Goal: Task Accomplishment & Management: Use online tool/utility

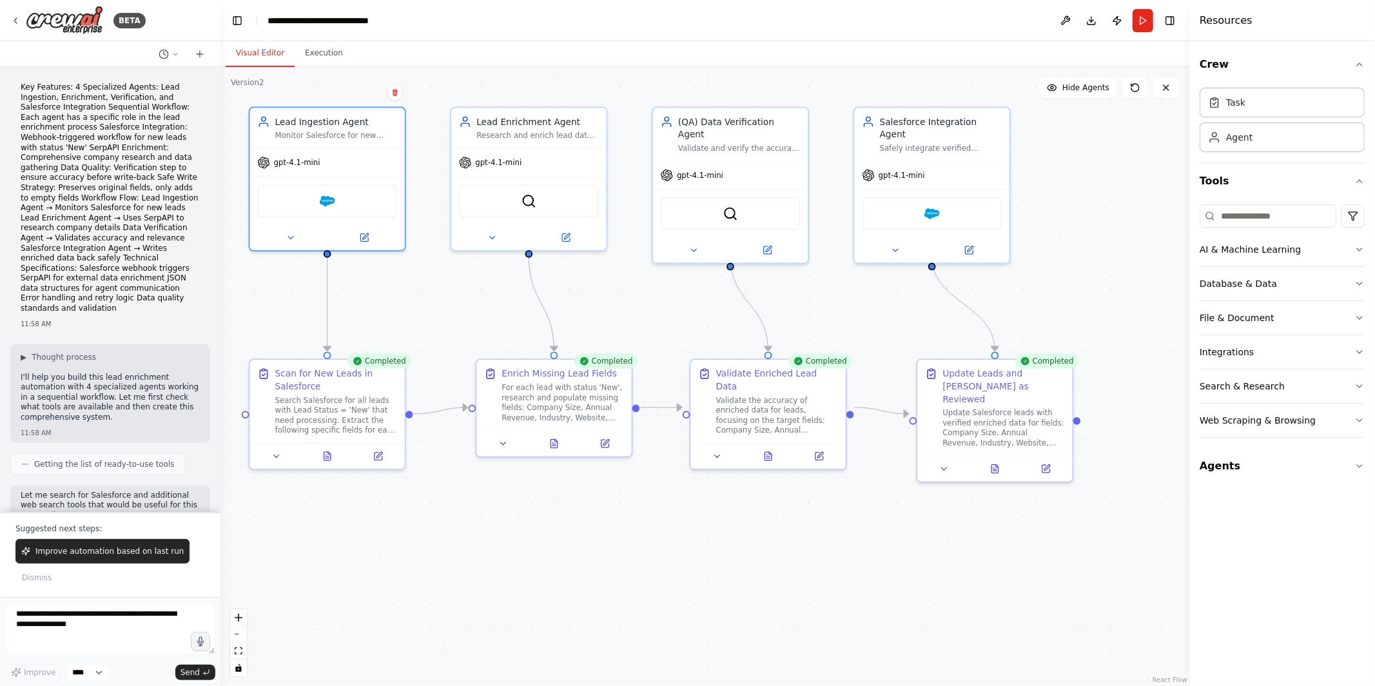
scroll to position [2726, 0]
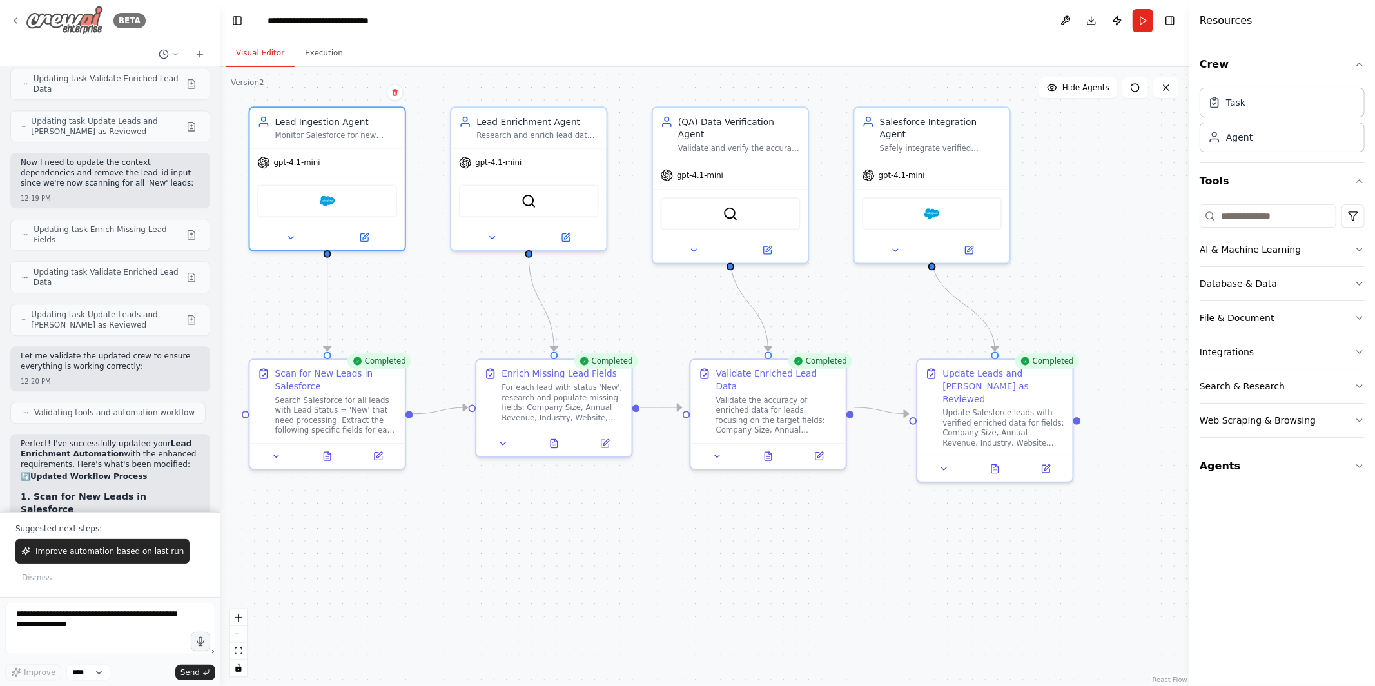
click at [13, 19] on icon at bounding box center [15, 20] width 10 height 10
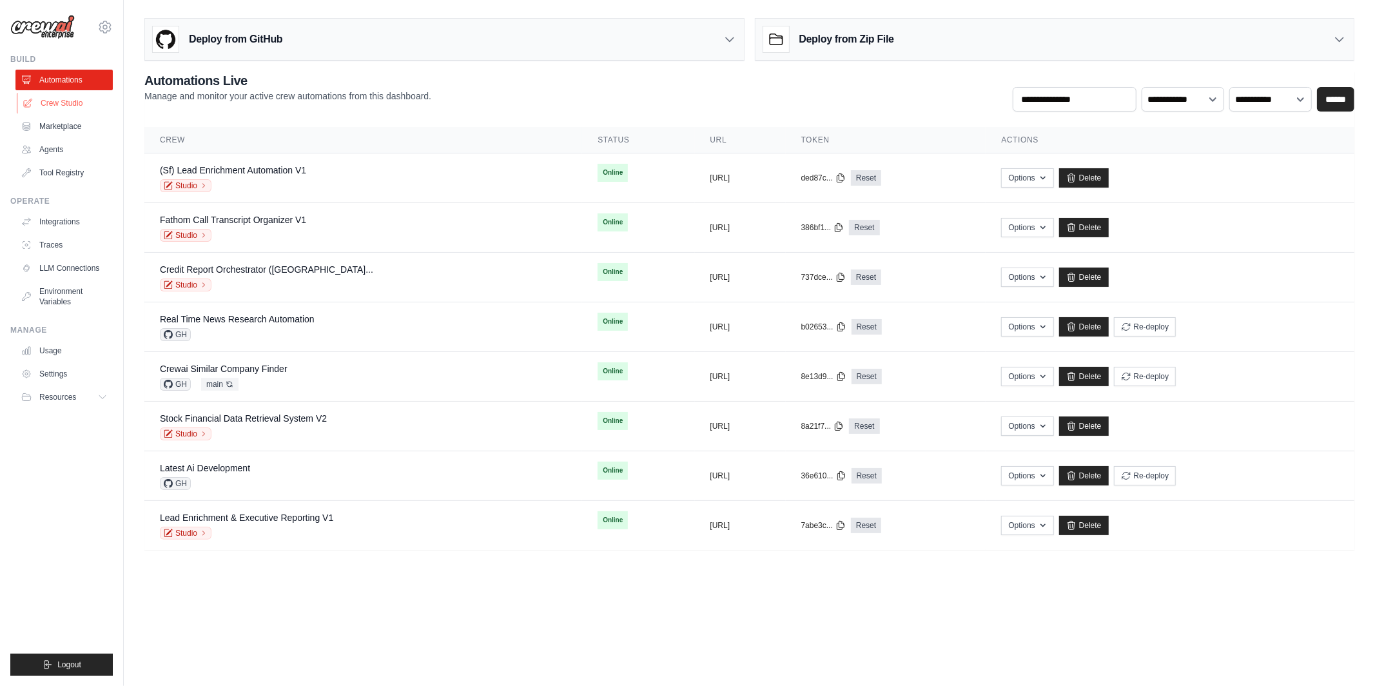
click at [72, 103] on link "Crew Studio" at bounding box center [65, 103] width 97 height 21
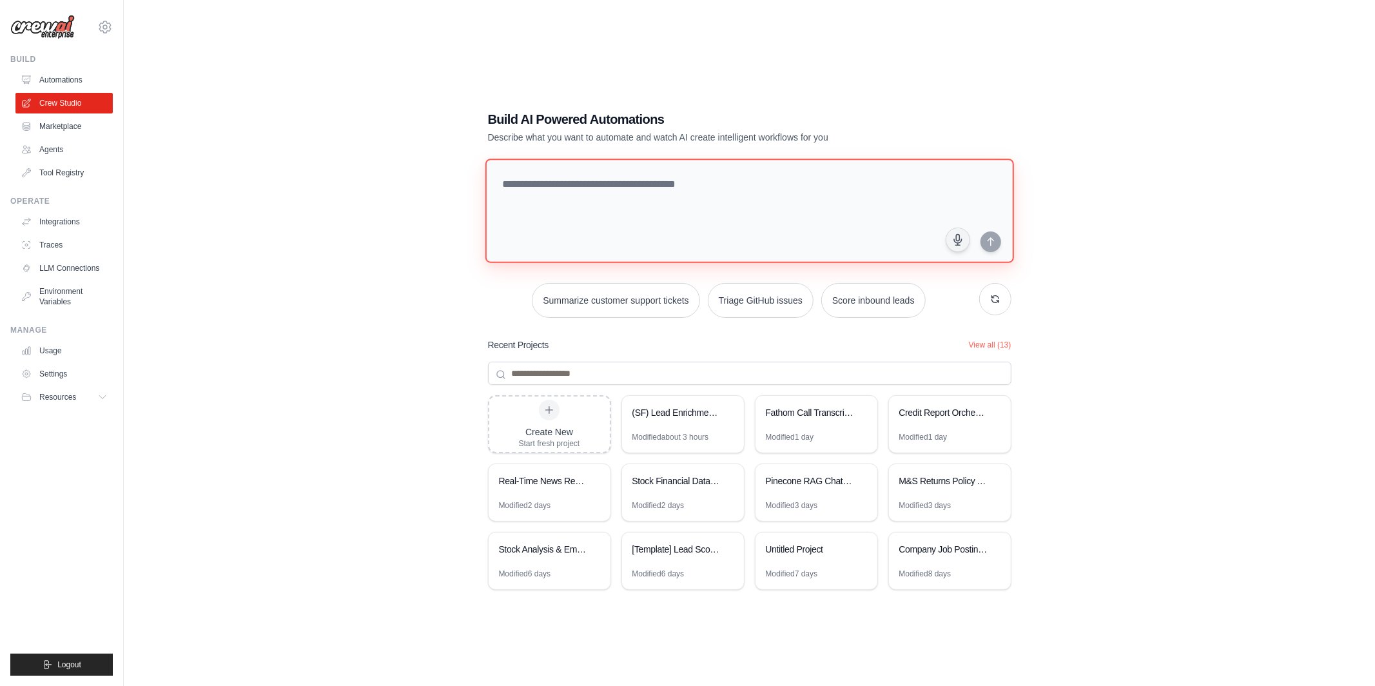
click at [606, 213] on textarea at bounding box center [749, 211] width 528 height 104
type textarea "**********"
click at [668, 415] on div "(SF) Lead Enrichment Automation" at bounding box center [676, 413] width 88 height 13
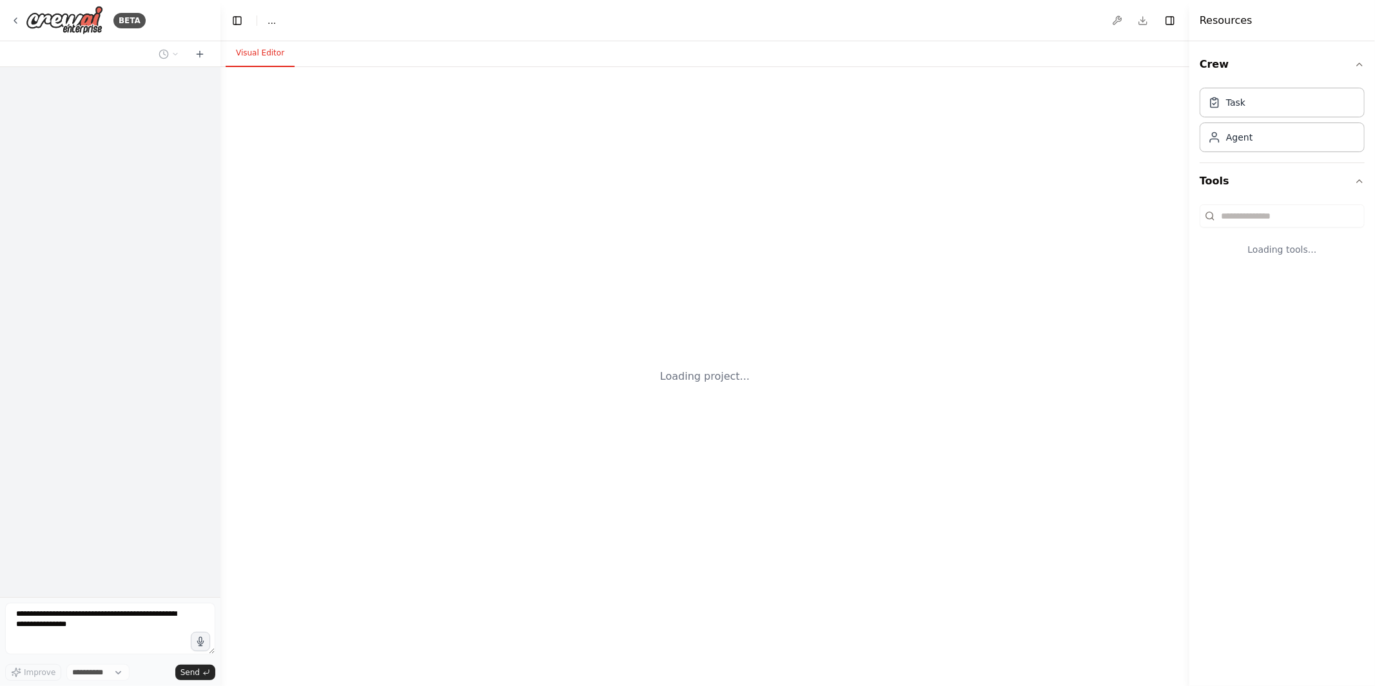
select select "****"
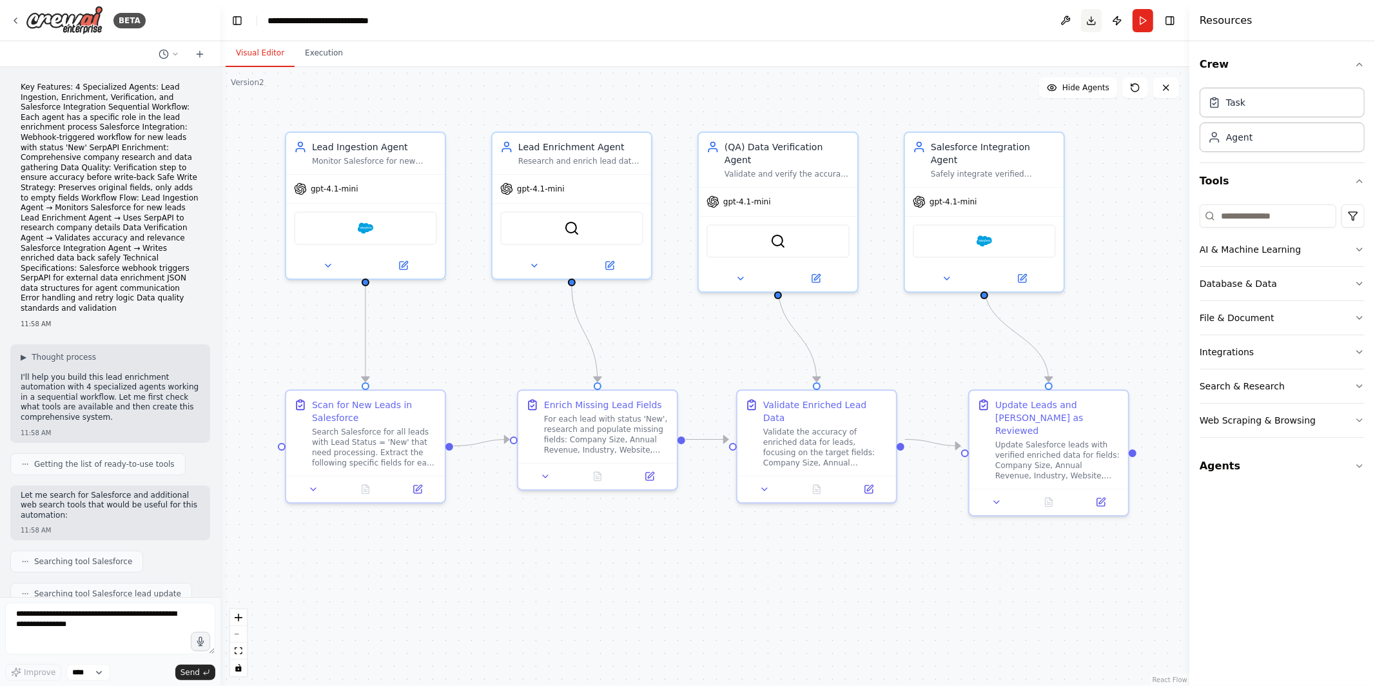
click at [1088, 16] on button "Download" at bounding box center [1091, 20] width 21 height 23
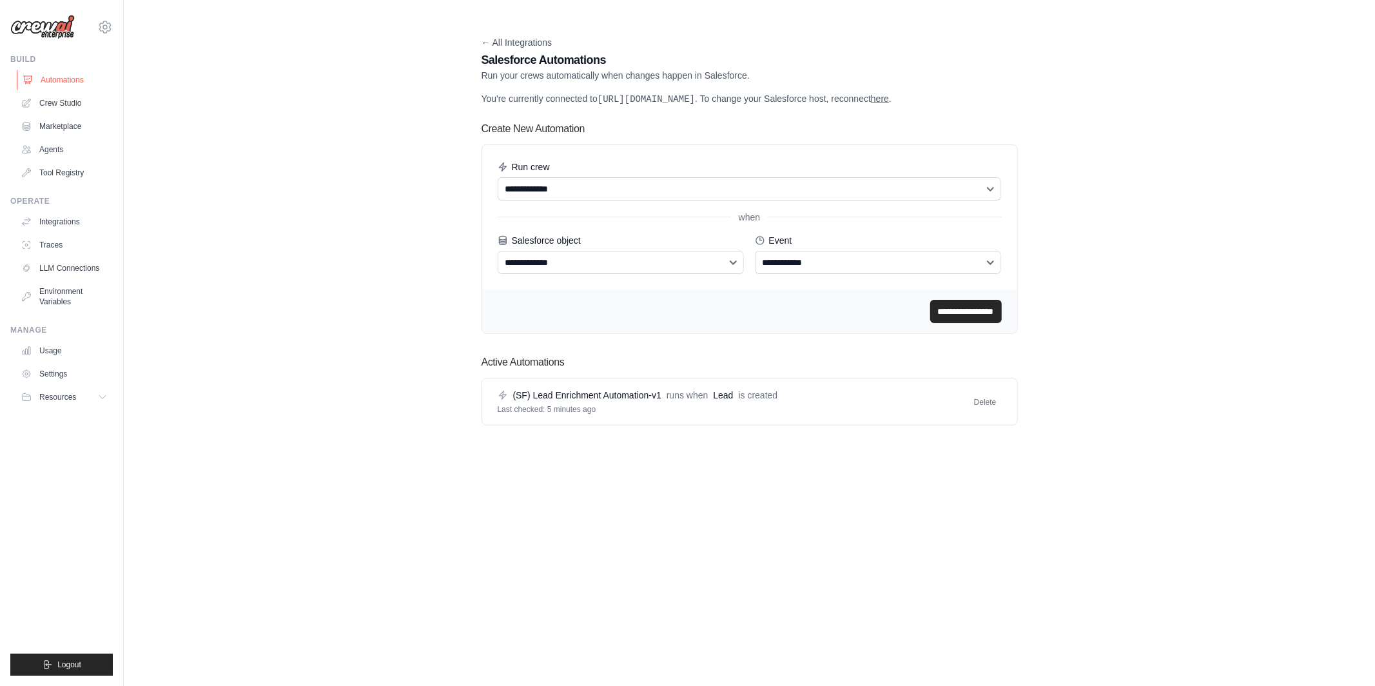
click at [44, 85] on link "Automations" at bounding box center [65, 80] width 97 height 21
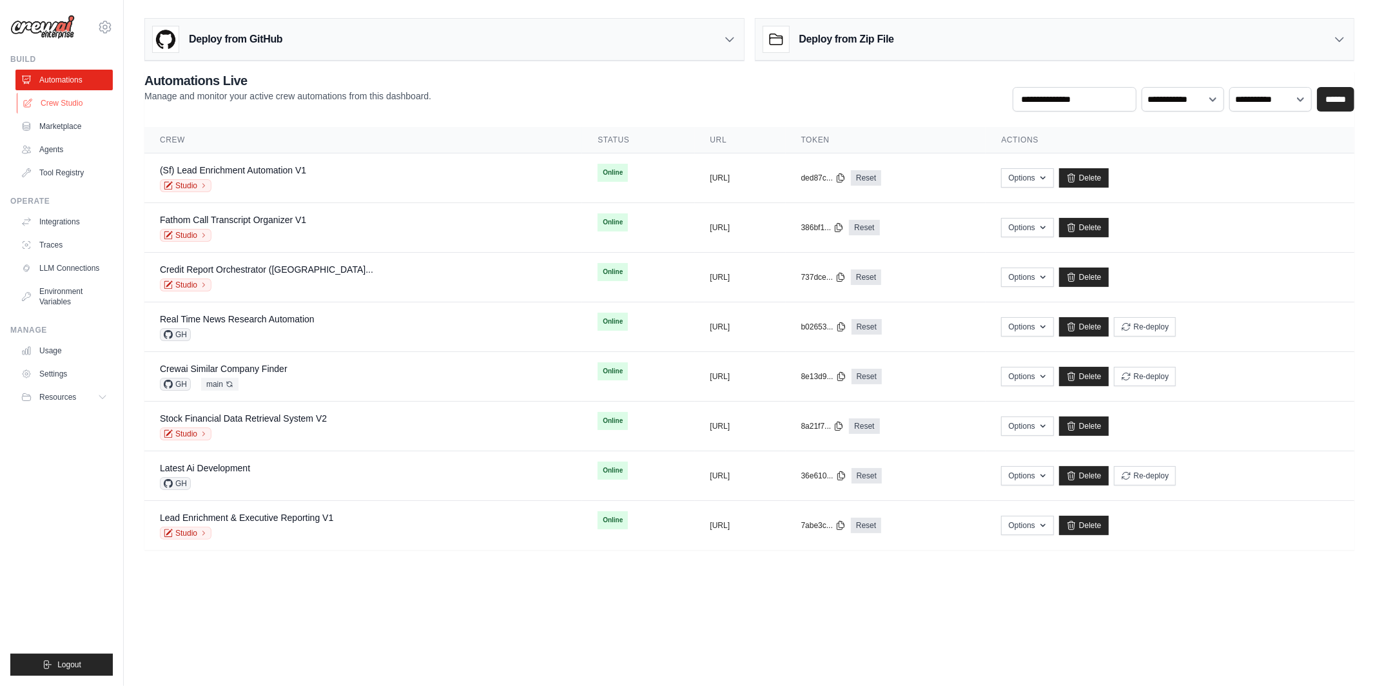
click at [71, 99] on link "Crew Studio" at bounding box center [65, 103] width 97 height 21
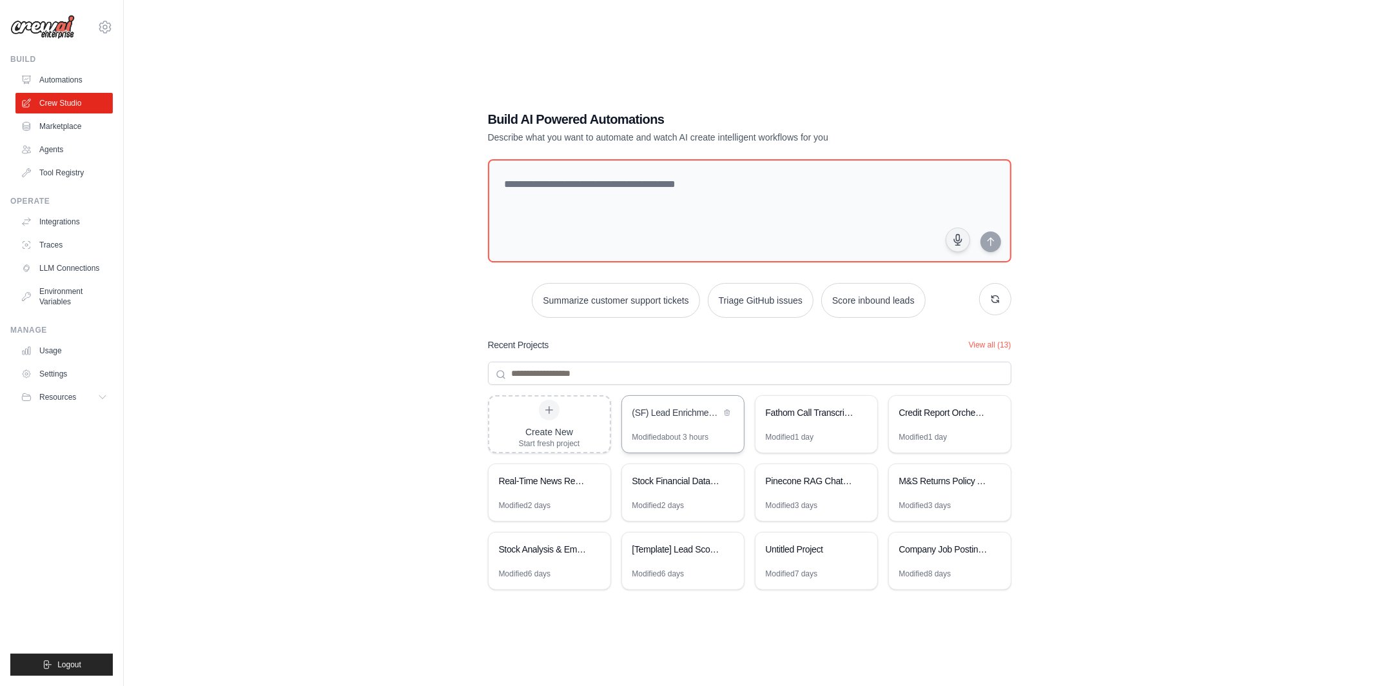
click at [701, 438] on div "Modified about 3 hours" at bounding box center [670, 437] width 77 height 10
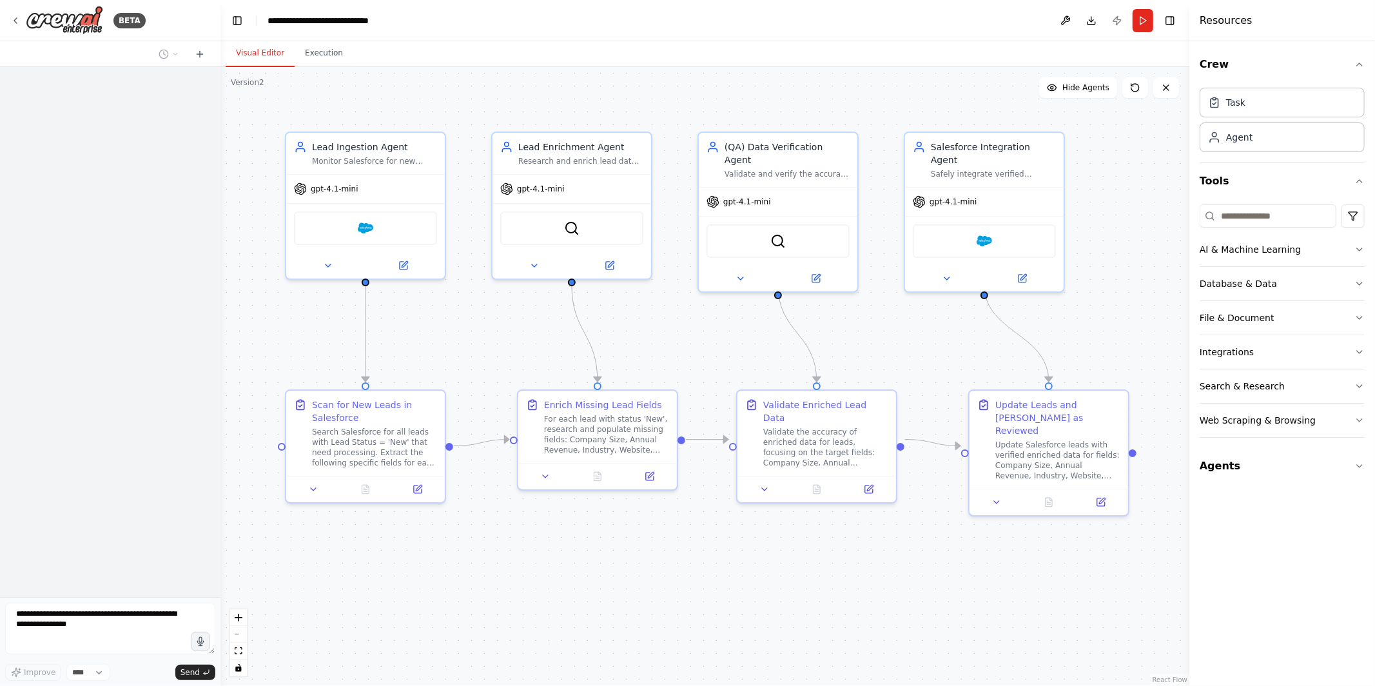
scroll to position [3327, 0]
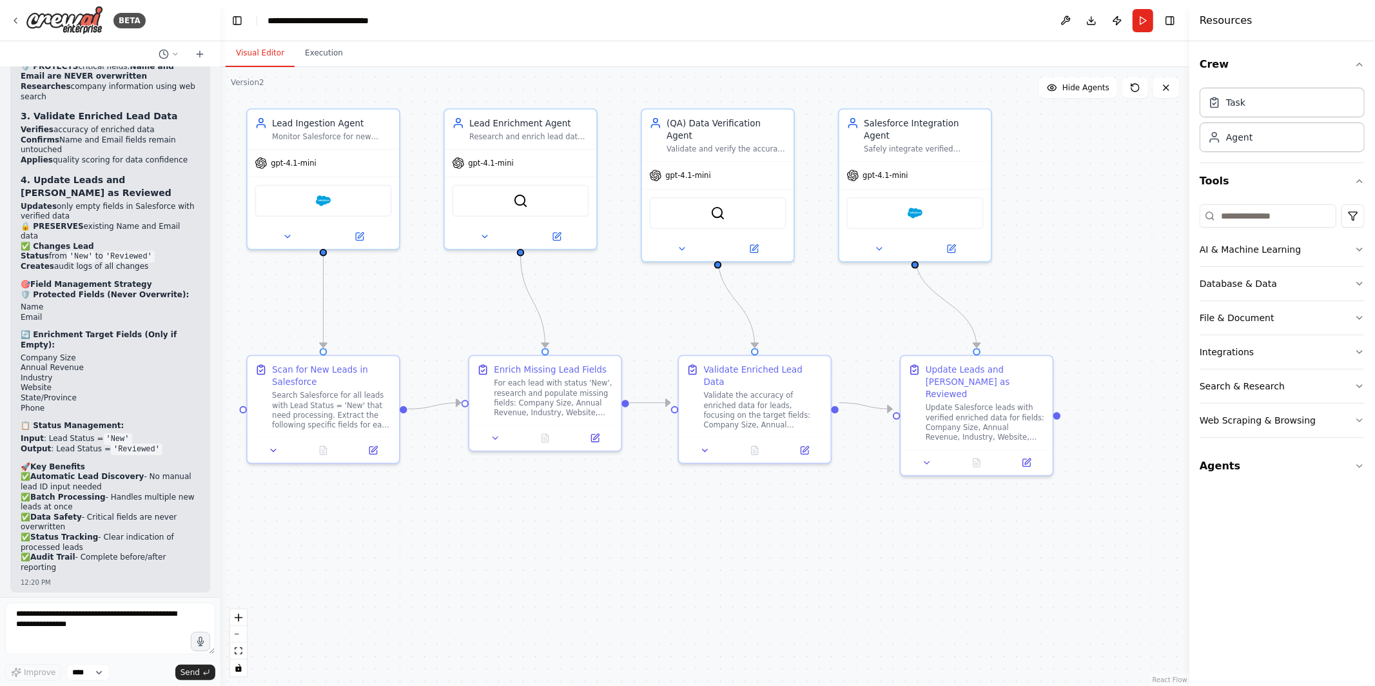
drag, startPoint x: 472, startPoint y: 345, endPoint x: 421, endPoint y: 313, distance: 60.5
click at [421, 313] on div ".deletable-edge-delete-btn { width: 20px; height: 20px; border: 0px solid #ffff…" at bounding box center [704, 376] width 969 height 619
click at [10, 23] on icon at bounding box center [15, 20] width 10 height 10
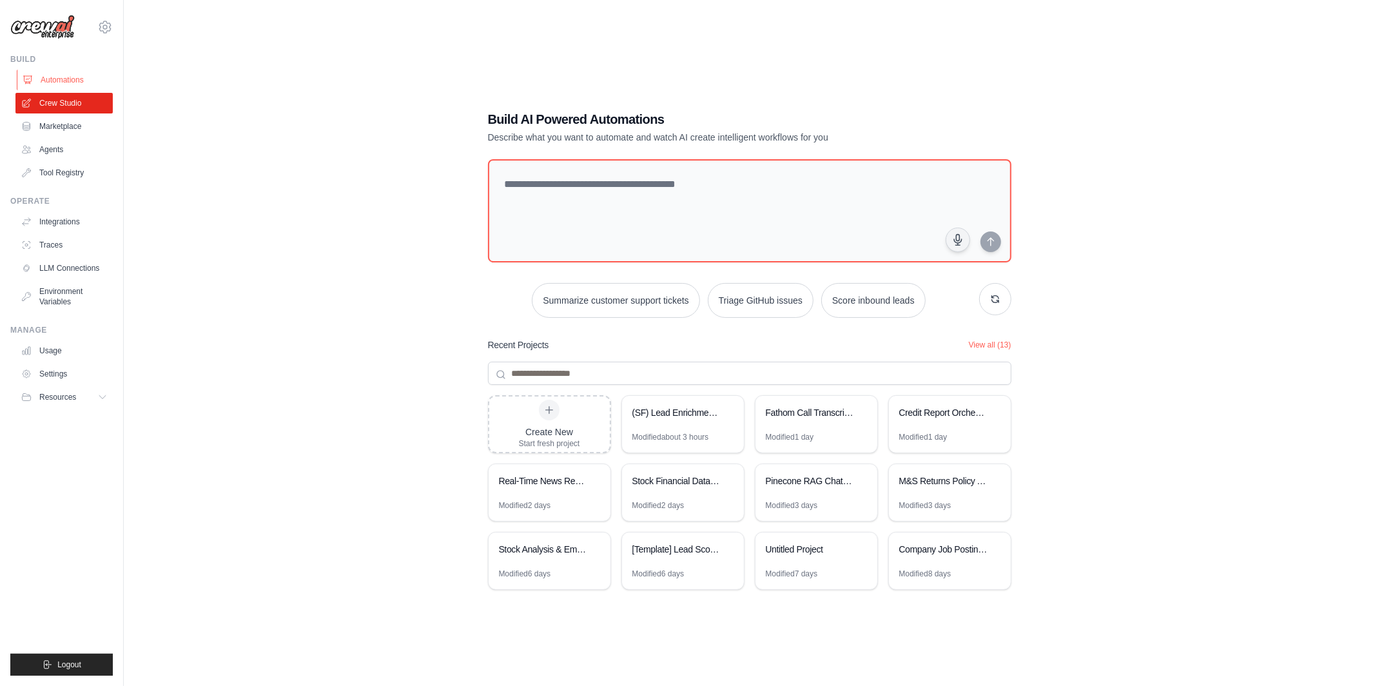
click at [64, 79] on link "Automations" at bounding box center [65, 80] width 97 height 21
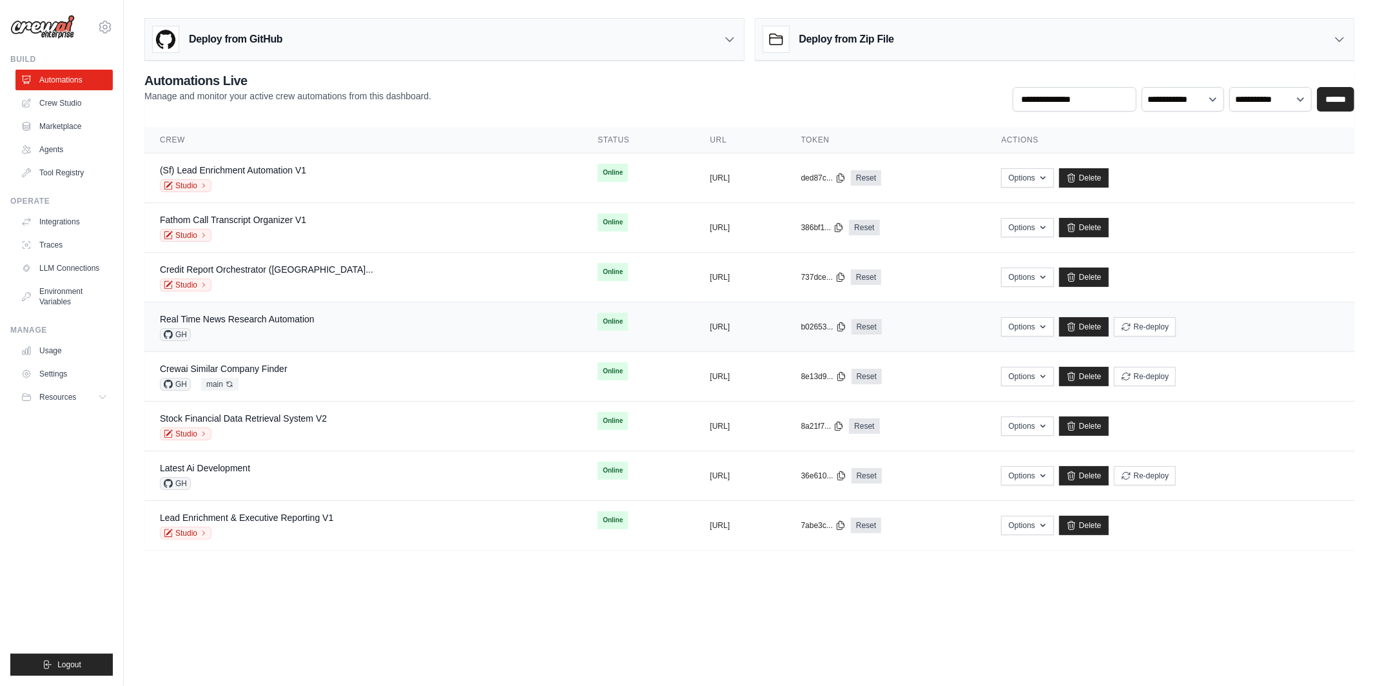
click at [228, 328] on div "GH" at bounding box center [237, 334] width 155 height 13
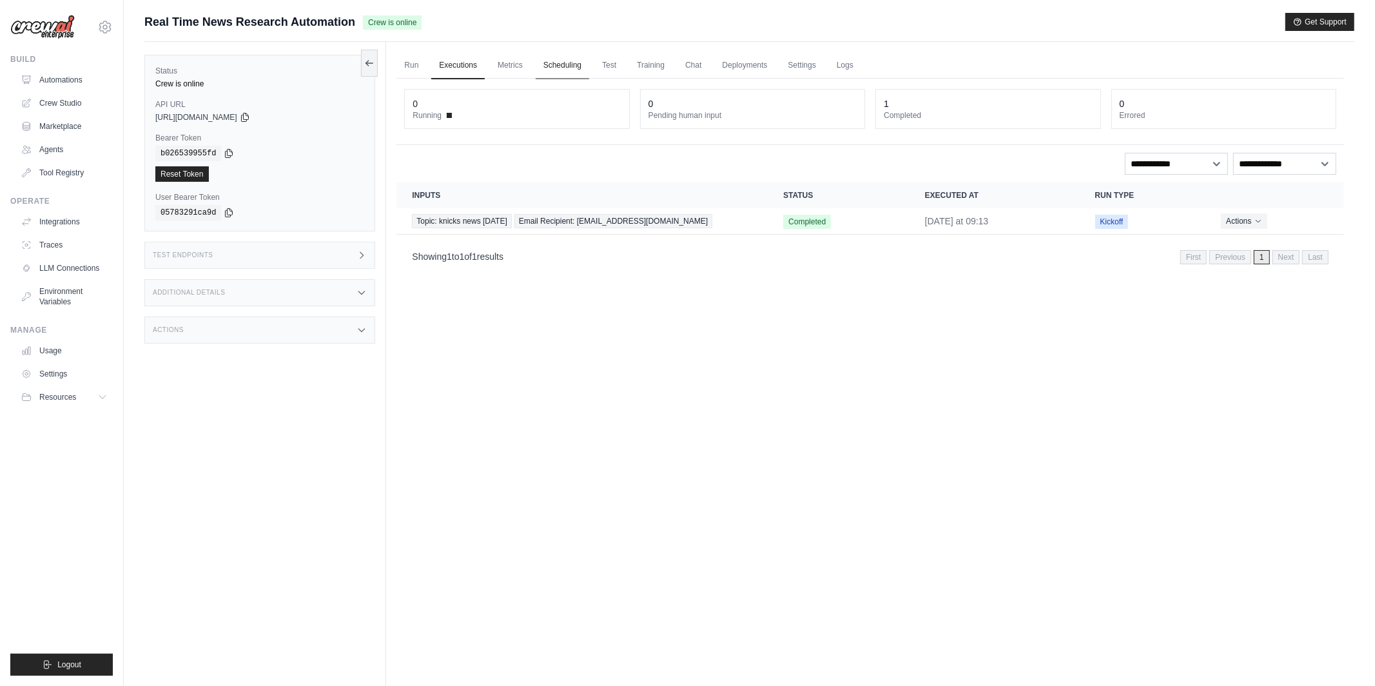
click at [567, 70] on link "Scheduling" at bounding box center [562, 65] width 53 height 27
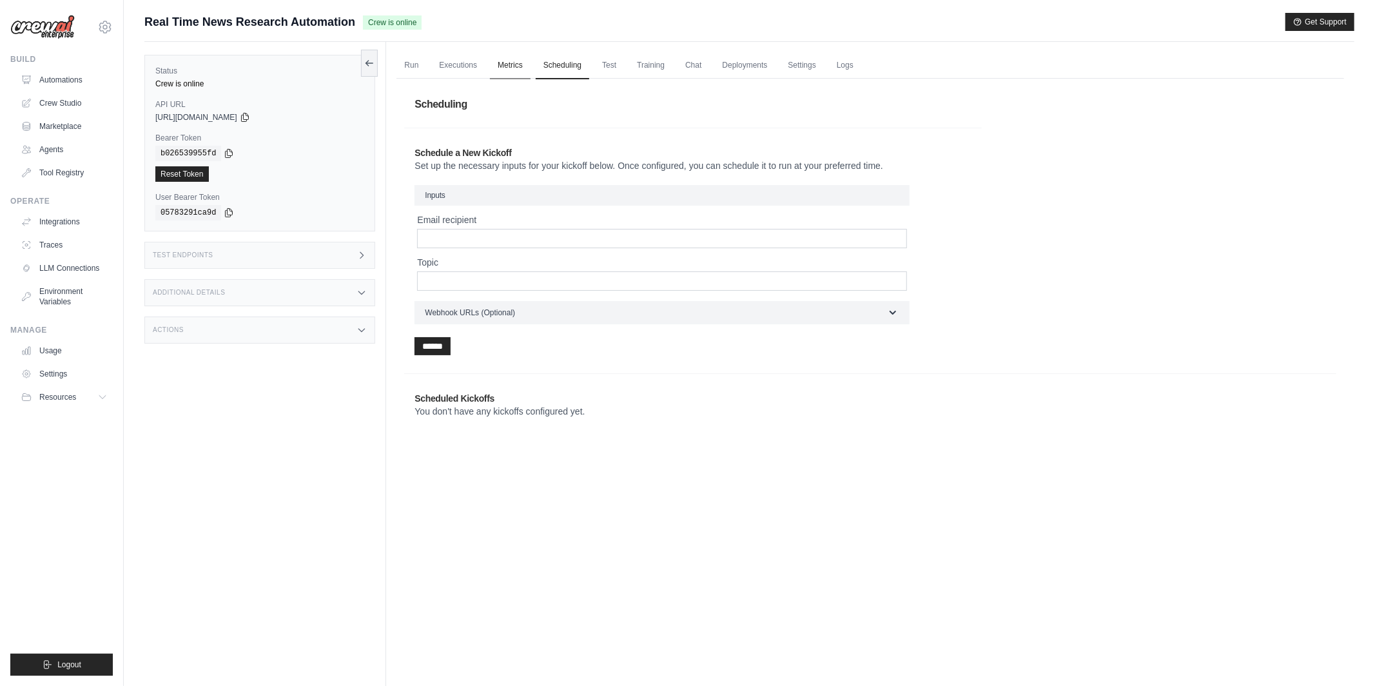
click at [509, 62] on link "Metrics" at bounding box center [510, 65] width 41 height 27
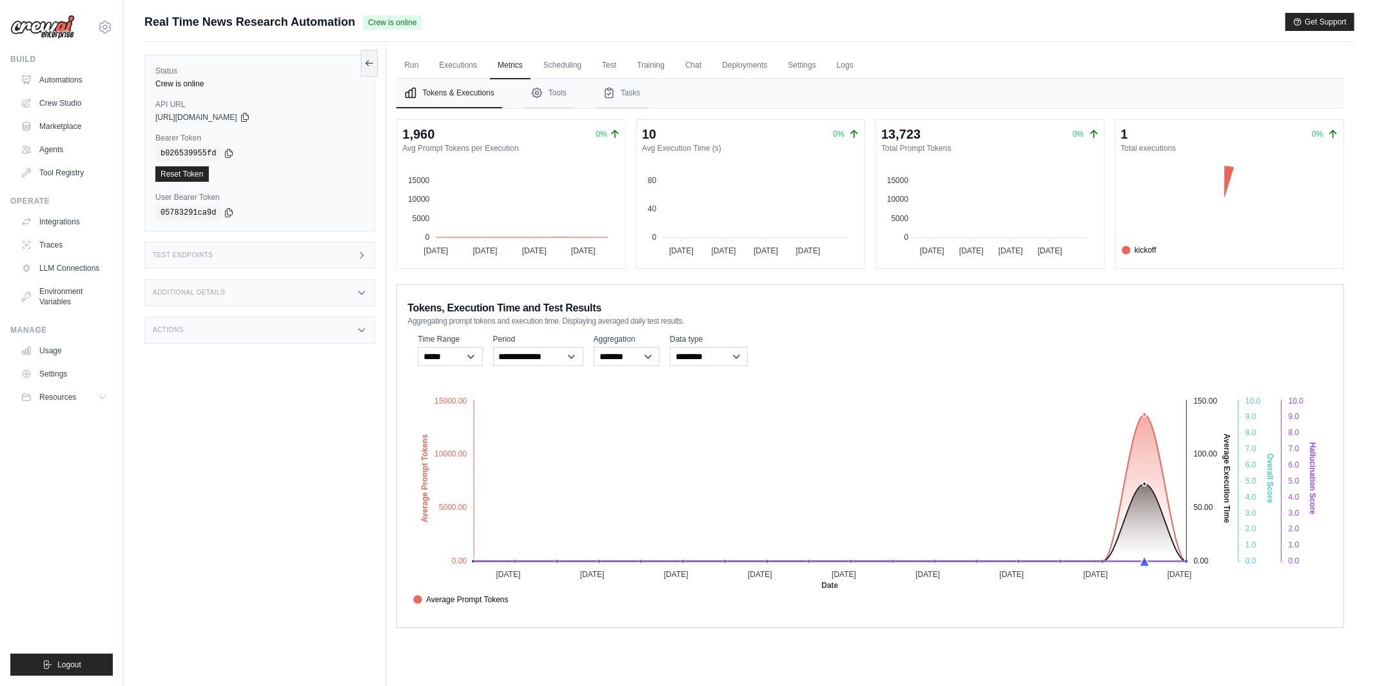
scroll to position [13, 0]
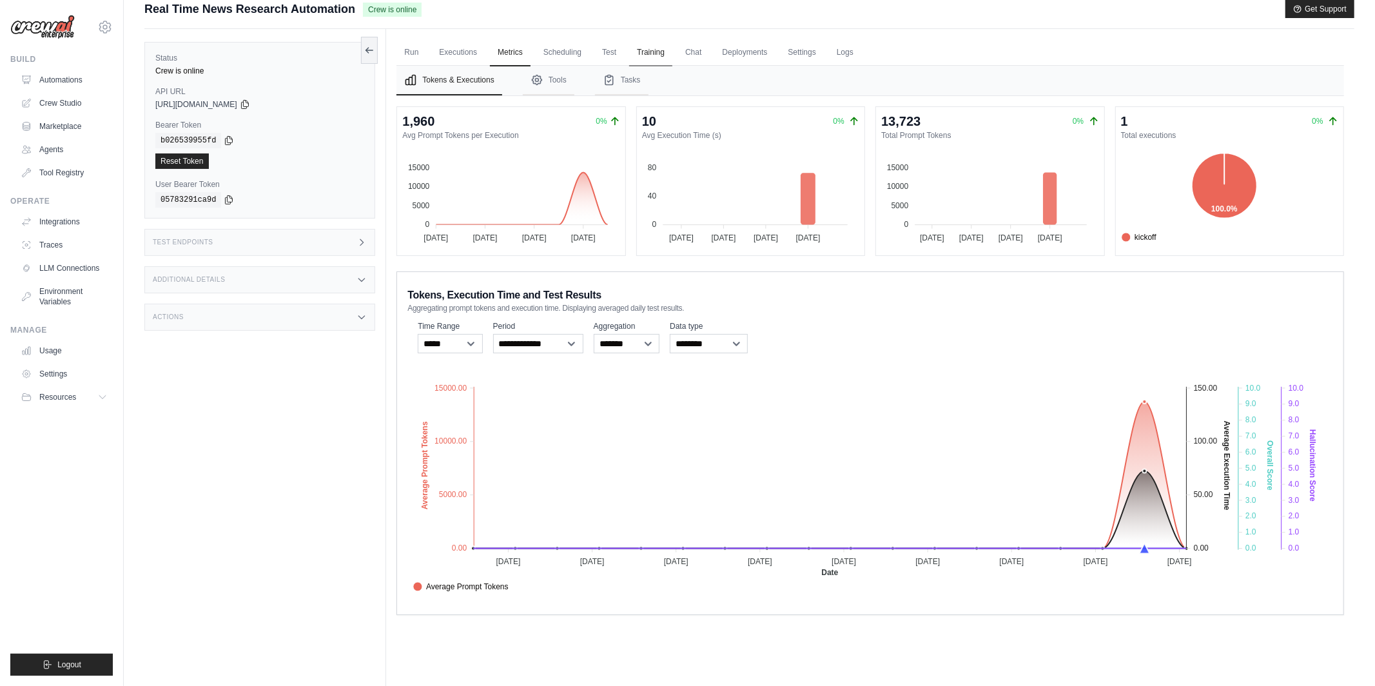
click at [655, 57] on link "Training" at bounding box center [650, 52] width 43 height 27
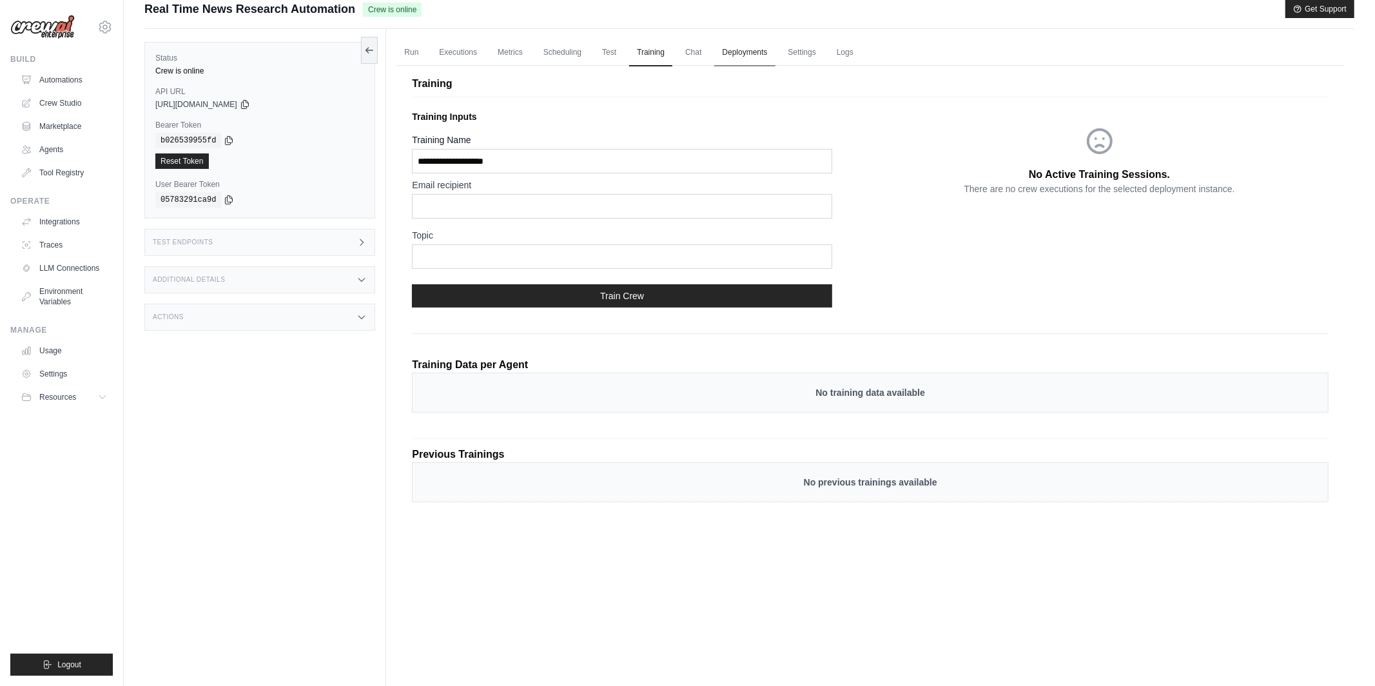
click at [756, 48] on link "Deployments" at bounding box center [744, 52] width 61 height 27
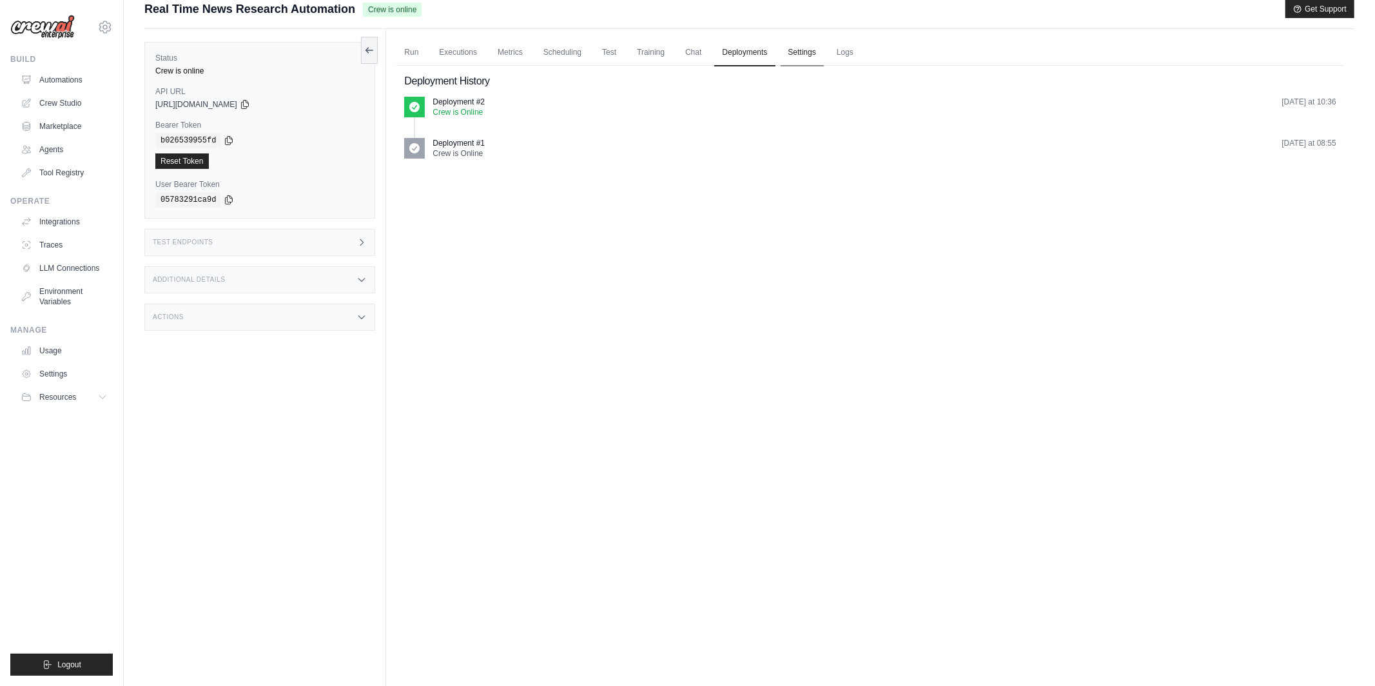
click at [806, 54] on link "Settings" at bounding box center [801, 52] width 43 height 27
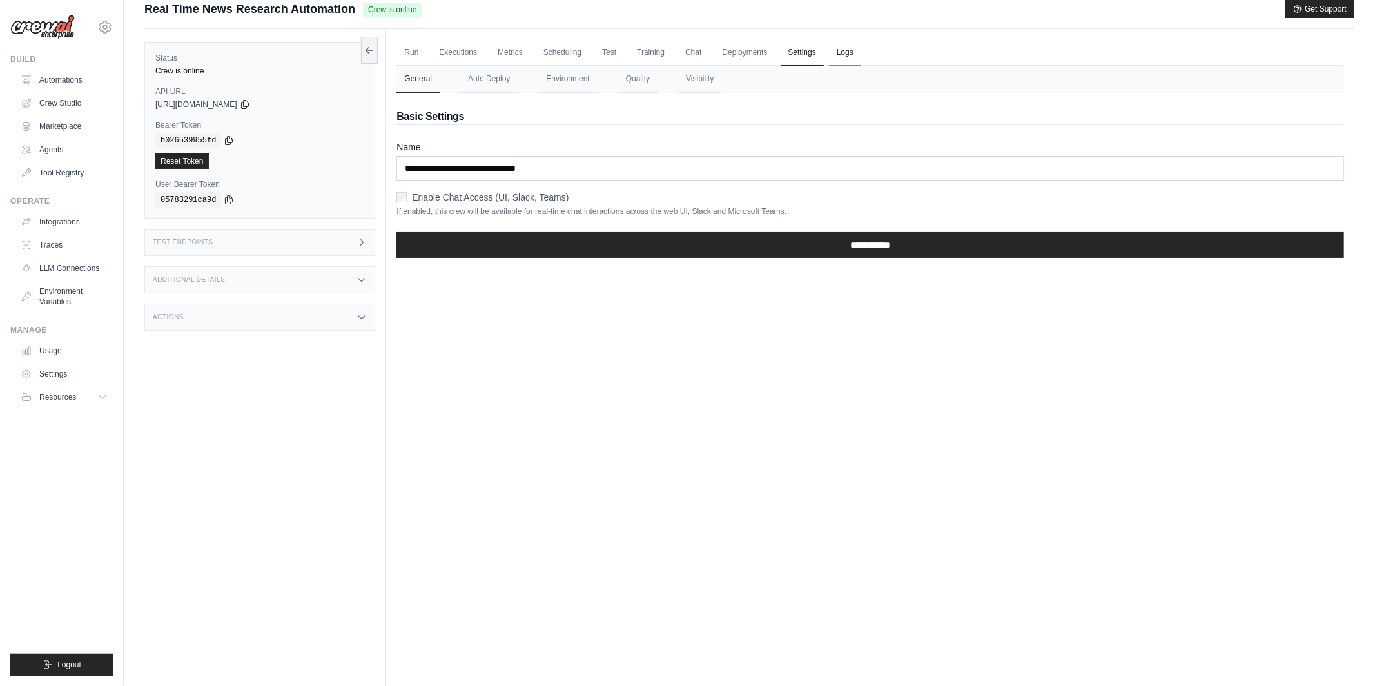
click at [843, 52] on link "Logs" at bounding box center [845, 52] width 32 height 27
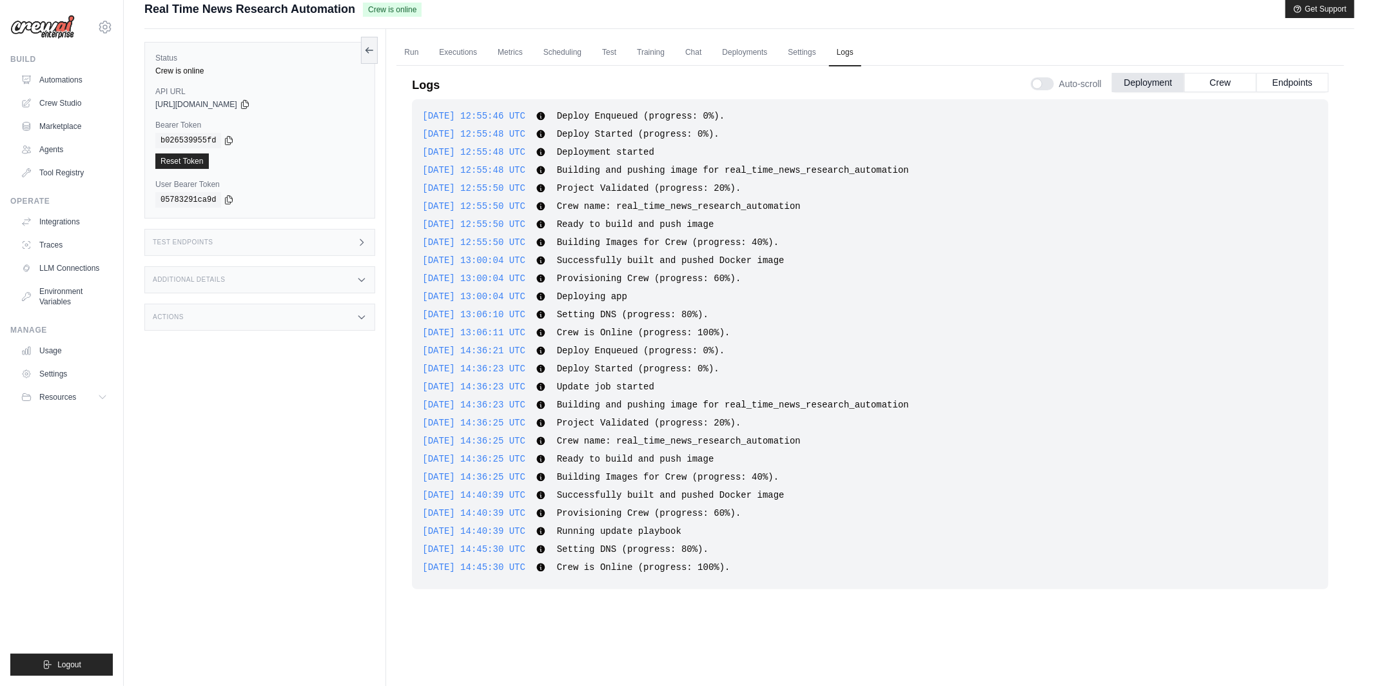
click at [209, 499] on div "Status Crew is online API URL copied [URL][DOMAIN_NAME] Bearer Token copied b02…" at bounding box center [265, 372] width 242 height 686
click at [96, 216] on link "Integrations" at bounding box center [65, 221] width 97 height 21
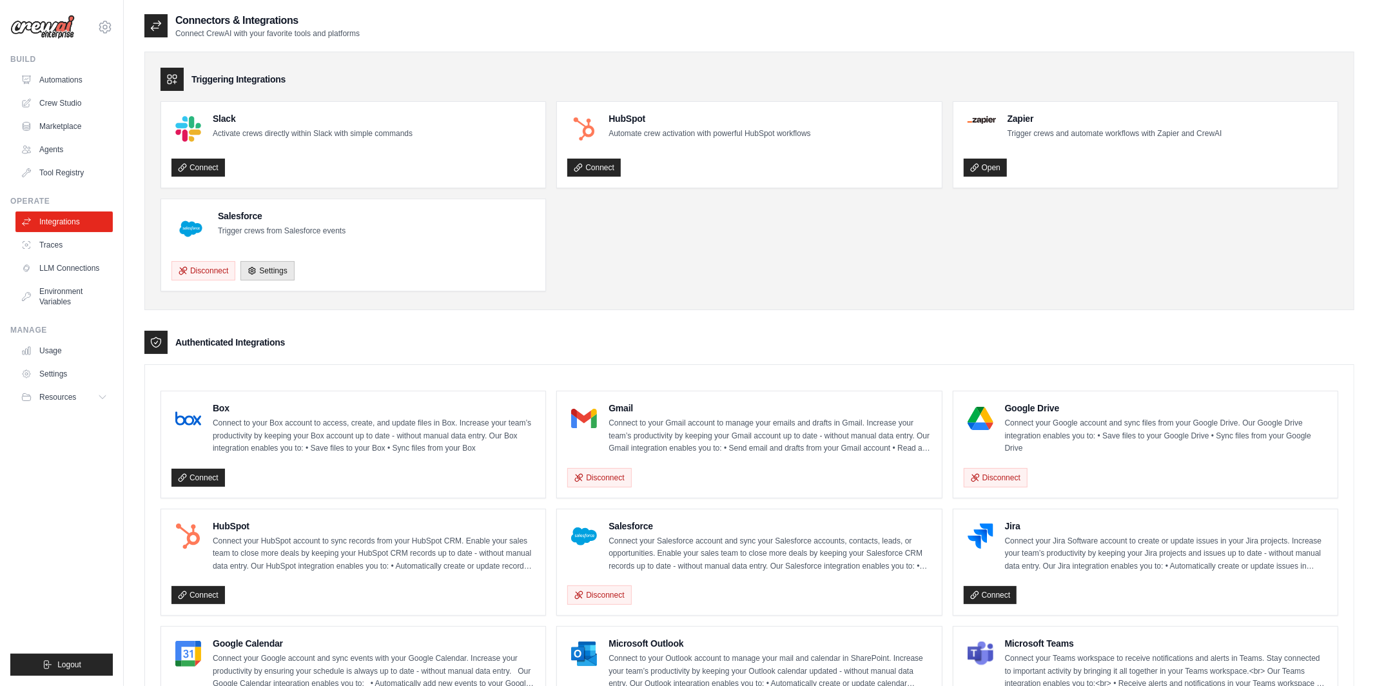
click at [452, 27] on div "Connectors & Integrations Connect CrewAI with your favorite tools and platforms" at bounding box center [749, 26] width 1210 height 26
click at [1105, 246] on ul "Slack Activate crews directly within Slack with simple commands Connect HubSpot…" at bounding box center [748, 196] width 1177 height 190
